Goal: Transaction & Acquisition: Subscribe to service/newsletter

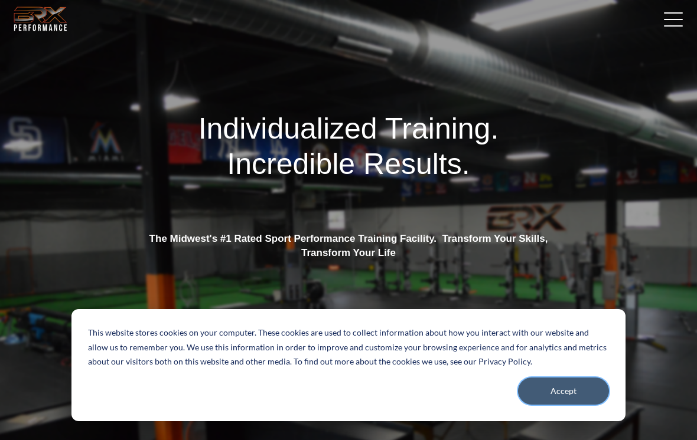
click at [578, 394] on button "Accept" at bounding box center [563, 391] width 91 height 27
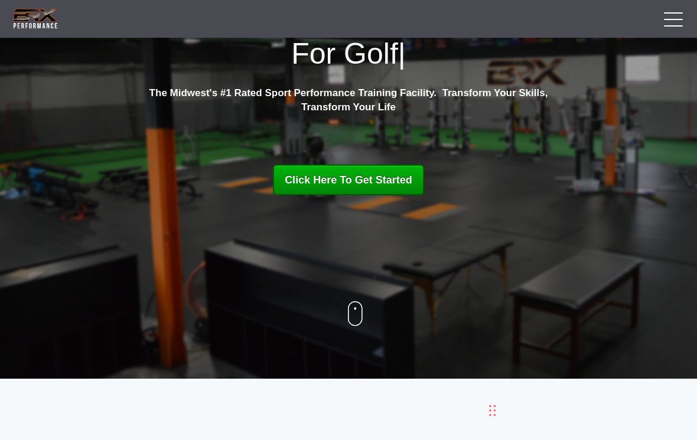
scroll to position [125, 0]
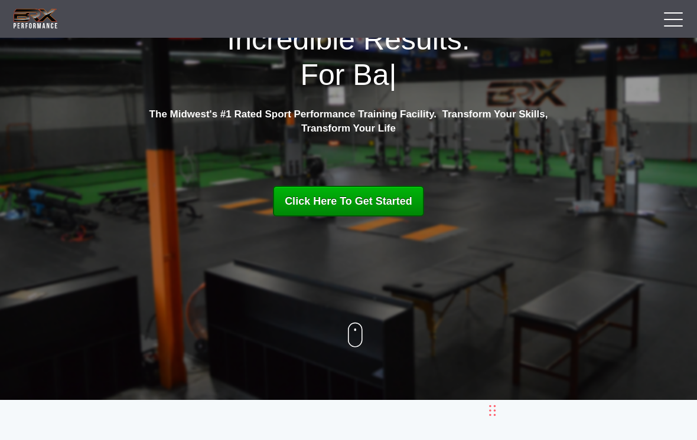
click at [677, 23] on link at bounding box center [670, 19] width 30 height 30
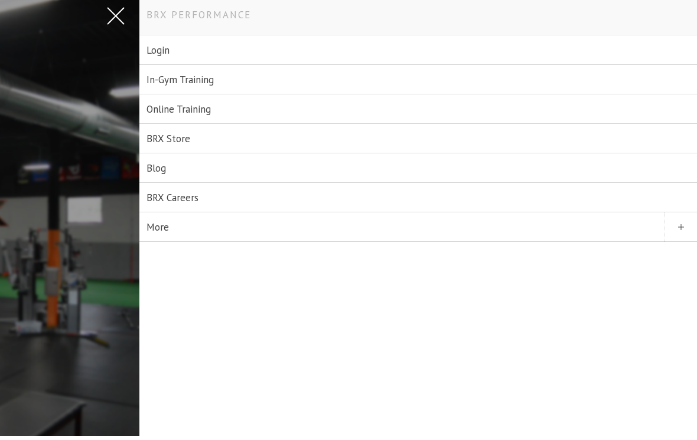
scroll to position [18, 0]
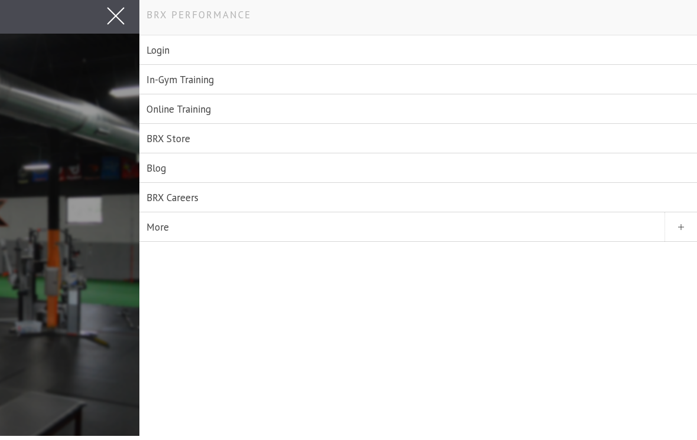
click at [169, 97] on link "Online Training" at bounding box center [417, 109] width 557 height 30
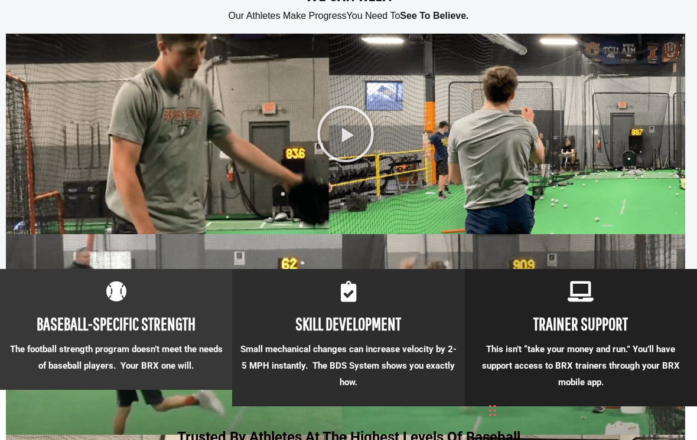
scroll to position [863, 0]
click at [346, 164] on icon at bounding box center [345, 134] width 59 height 59
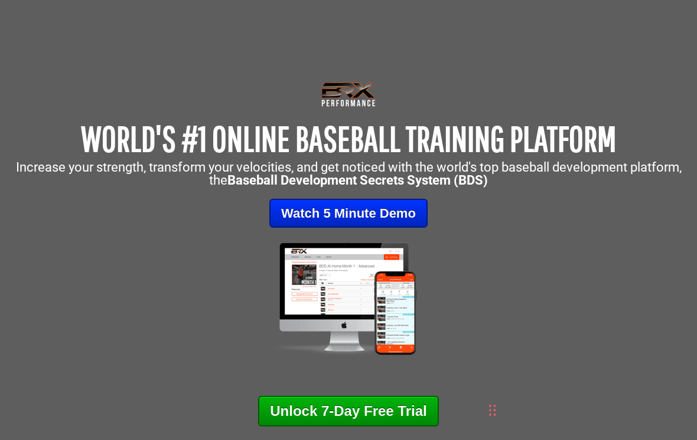
scroll to position [61, 0]
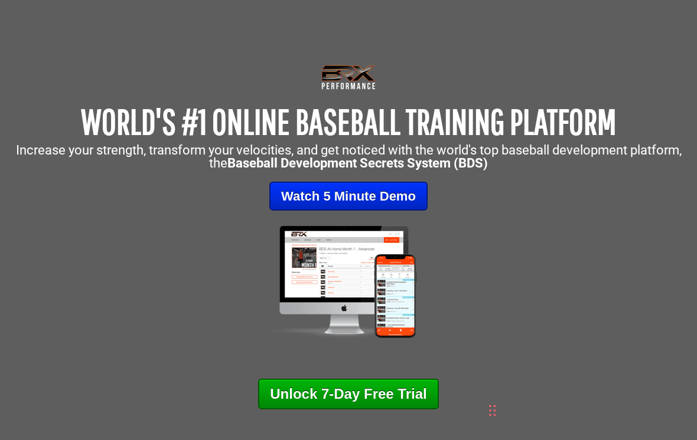
click at [397, 190] on link "Watch 5 Minute Demo" at bounding box center [348, 196] width 158 height 29
